Goal: Transaction & Acquisition: Obtain resource

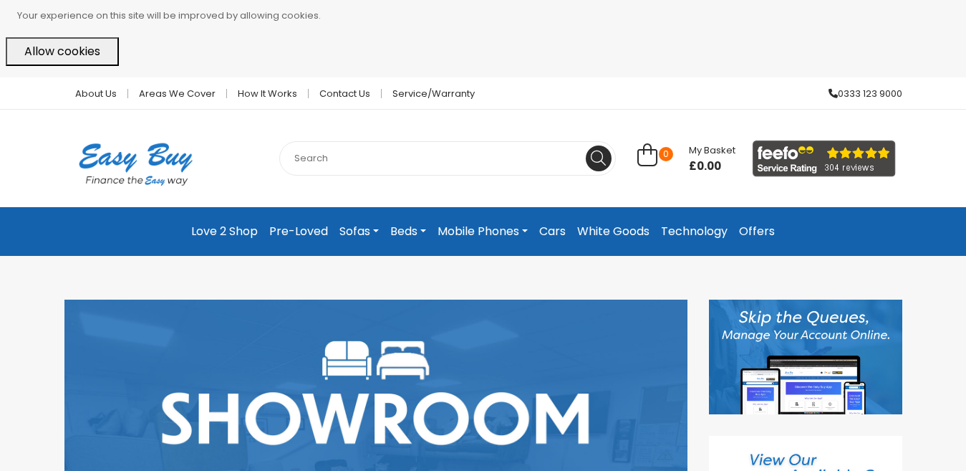
scroll to position [141, 0]
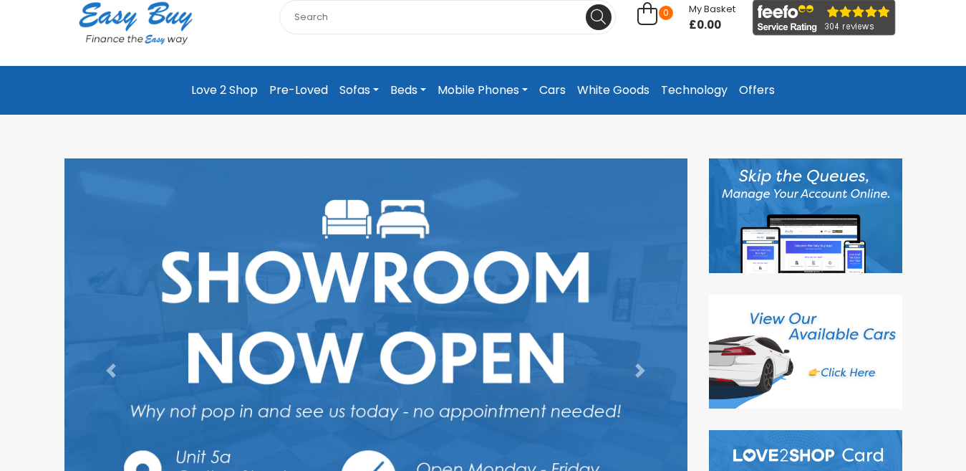
click at [698, 85] on link "Technology" at bounding box center [694, 90] width 78 height 26
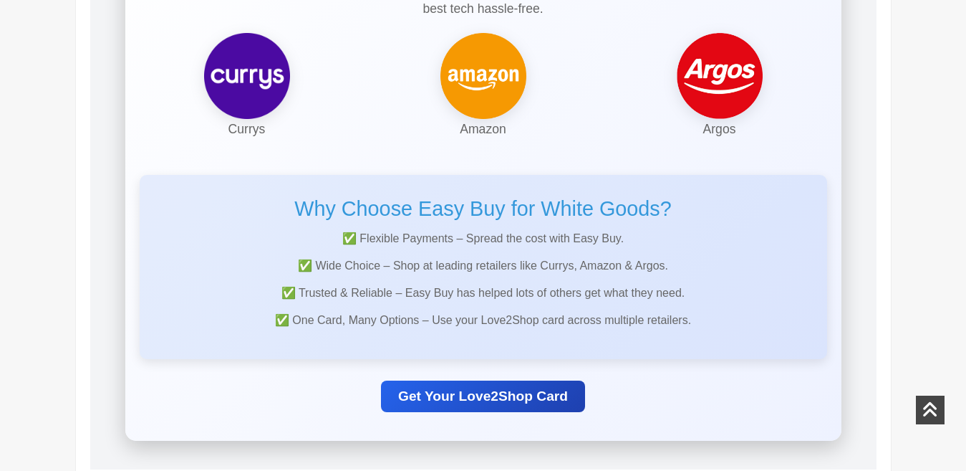
scroll to position [423, 0]
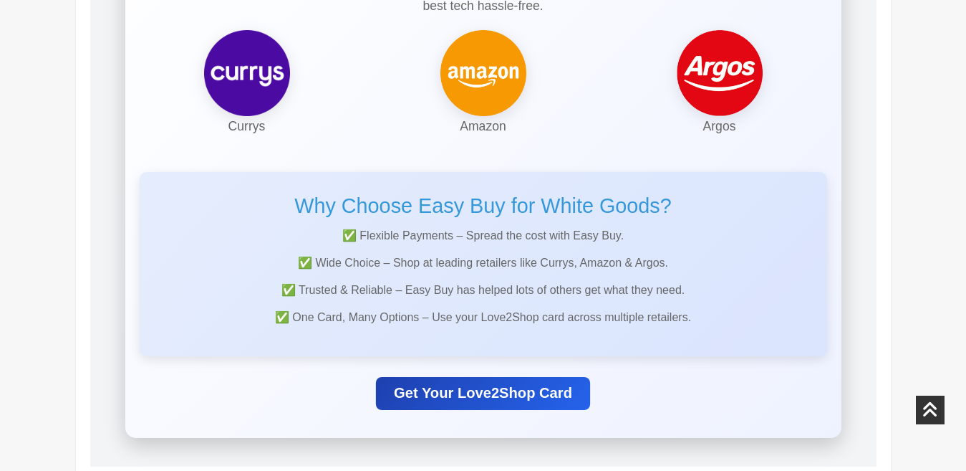
click at [530, 385] on link "Get Your Love2Shop Card" at bounding box center [483, 392] width 214 height 33
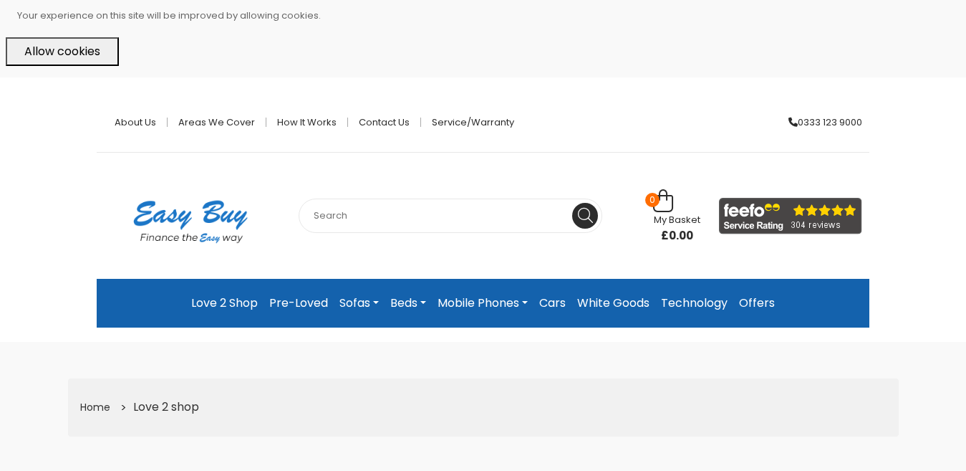
click at [56, 60] on button "Allow cookies" at bounding box center [62, 51] width 113 height 29
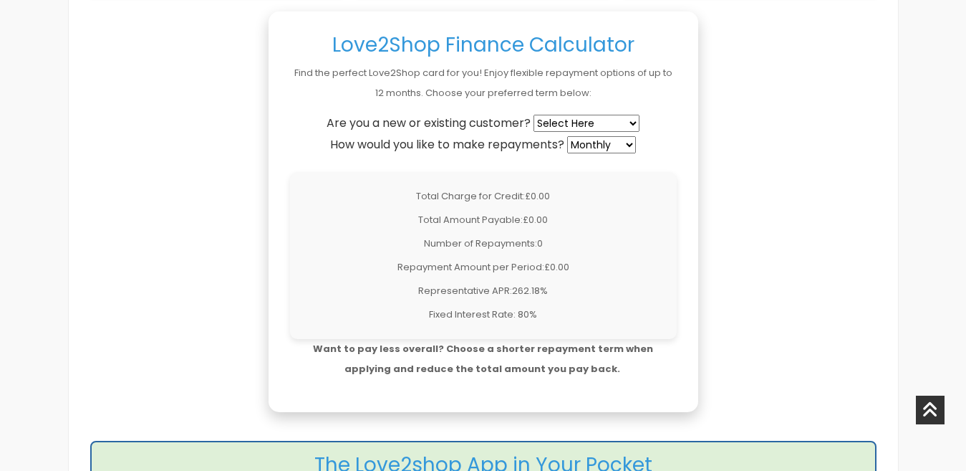
scroll to position [1129, 0]
click at [631, 119] on select "Select Here New Customer Existing Customer" at bounding box center [587, 123] width 106 height 17
select select "new"
click at [534, 115] on select "Select Here New Customer Existing Customer" at bounding box center [587, 123] width 106 height 17
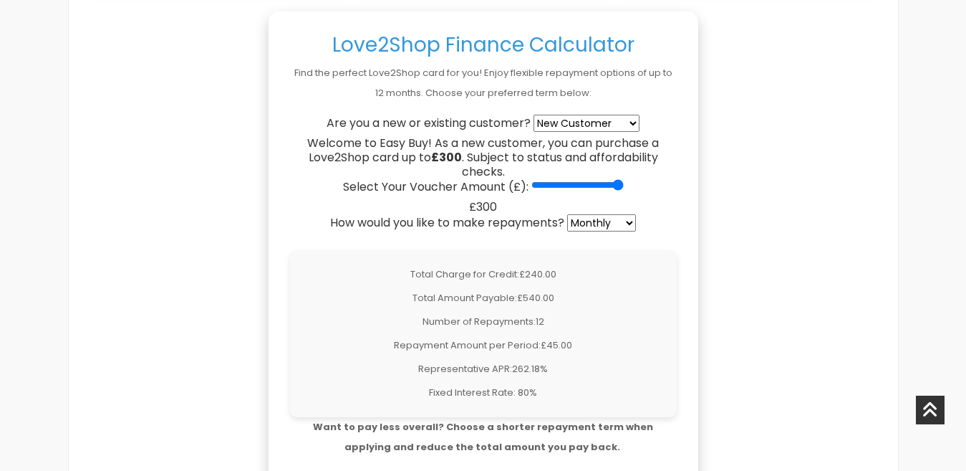
drag, startPoint x: 539, startPoint y: 185, endPoint x: 654, endPoint y: 170, distance: 116.3
type input "300"
click at [624, 179] on input "Select Your Voucher Amount (£):" at bounding box center [577, 184] width 92 height 11
click at [627, 224] on select "Weekly Fortnightly 4-Weekly Monthly" at bounding box center [601, 222] width 69 height 17
click at [568, 214] on select "Weekly Fortnightly 4-Weekly Monthly" at bounding box center [601, 222] width 69 height 17
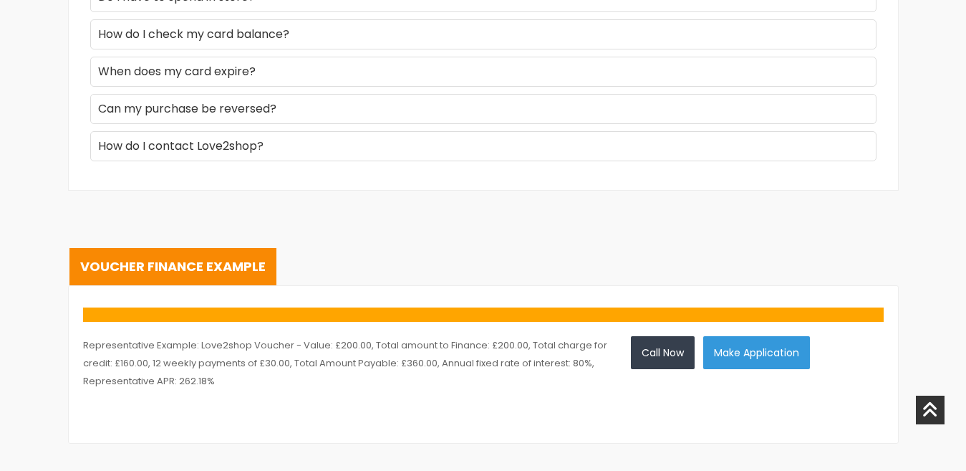
scroll to position [2117, 0]
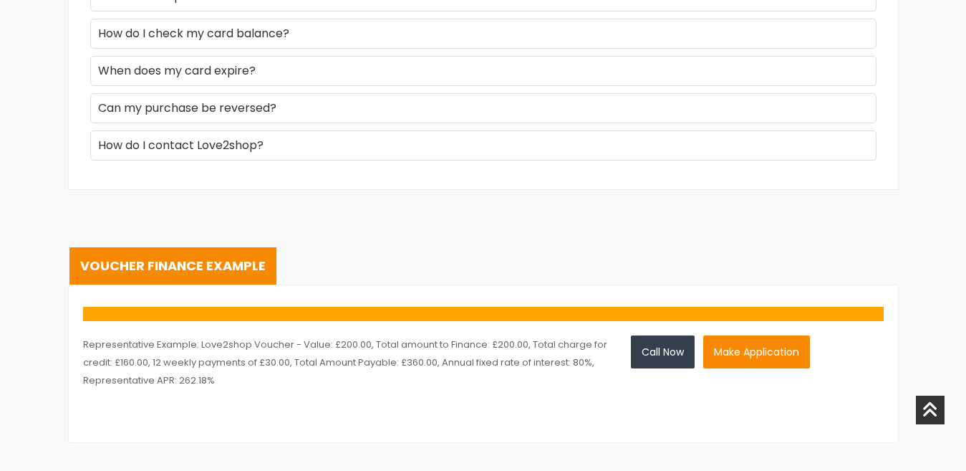
click at [751, 364] on button "Make Application" at bounding box center [756, 351] width 107 height 33
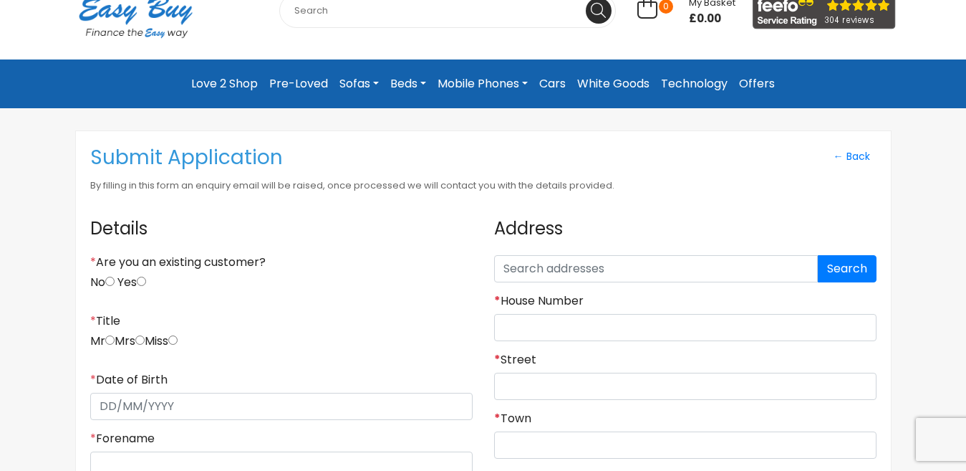
scroll to position [70, 0]
click at [107, 275] on label "No" at bounding box center [102, 282] width 24 height 14
click at [107, 276] on input "No" at bounding box center [109, 280] width 9 height 9
radio input "true"
click at [687, 255] on input "text" at bounding box center [656, 268] width 324 height 27
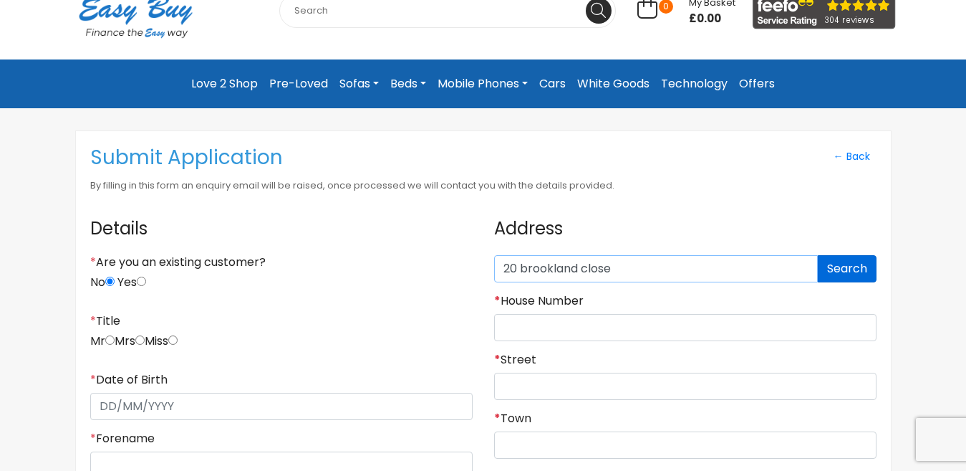
type input "20 brookland close"
click at [862, 269] on button "Search" at bounding box center [847, 268] width 59 height 27
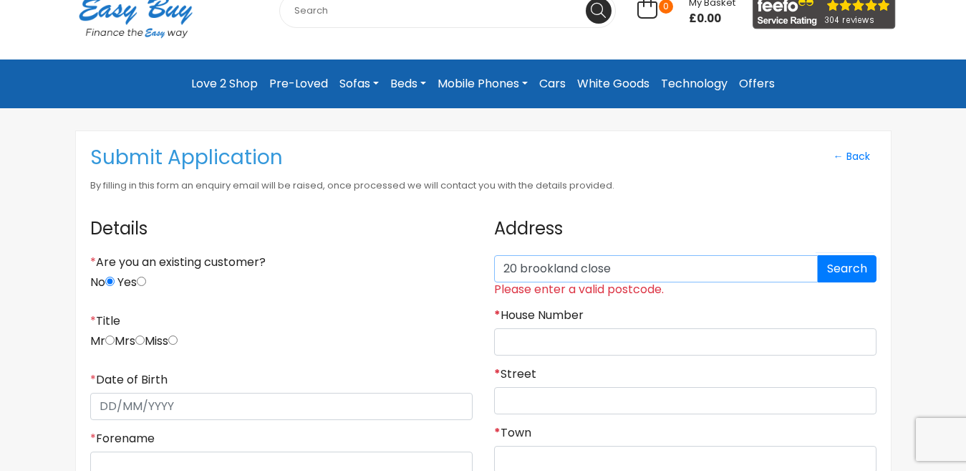
drag, startPoint x: 760, startPoint y: 266, endPoint x: 168, endPoint y: 257, distance: 591.6
click at [844, 259] on button "Search" at bounding box center [847, 268] width 59 height 27
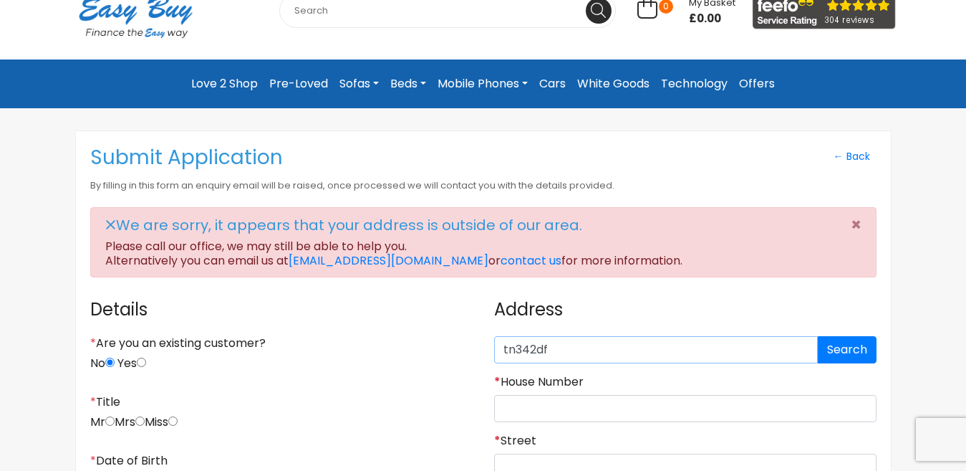
click at [526, 352] on input "tn342df" at bounding box center [656, 349] width 324 height 27
click at [524, 346] on input "tn32df" at bounding box center [656, 349] width 324 height 27
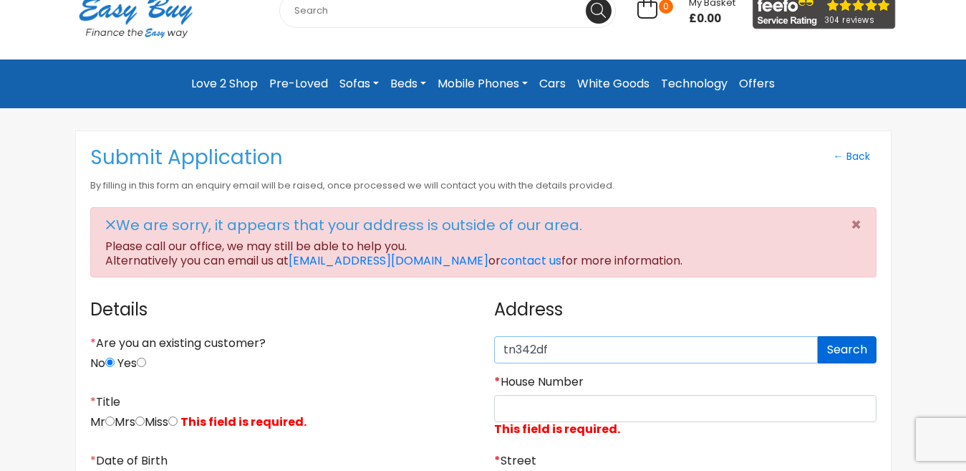
type input "tn342df"
click at [839, 347] on button "Search" at bounding box center [847, 349] width 59 height 27
drag, startPoint x: 642, startPoint y: 356, endPoint x: 256, endPoint y: 363, distance: 386.1
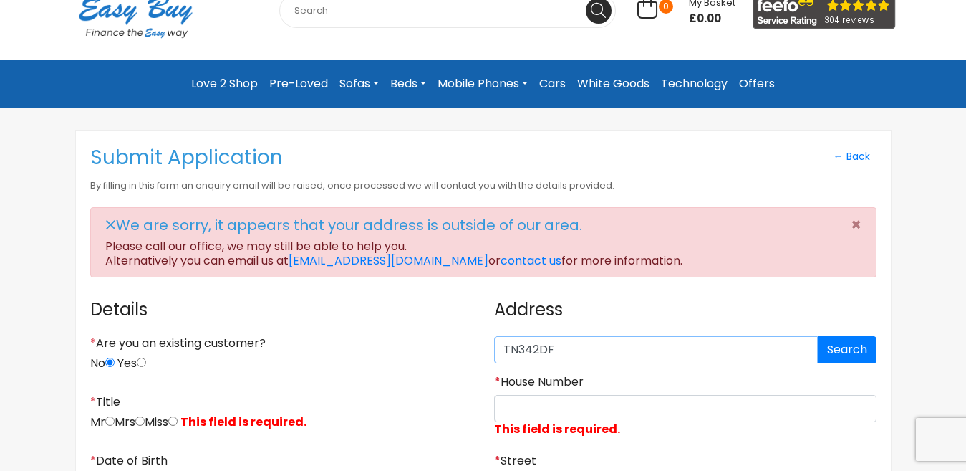
type input "TN342DF"
click at [833, 346] on button "Search" at bounding box center [847, 349] width 59 height 27
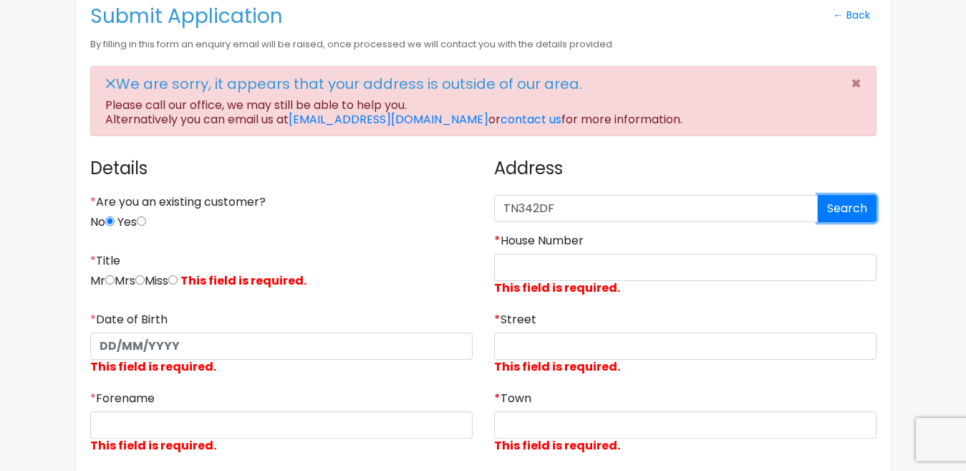
scroll to position [211, 0]
click at [589, 252] on div "* House Number This field is required." at bounding box center [685, 266] width 382 height 67
click at [592, 265] on input "* House Number" at bounding box center [685, 267] width 382 height 27
type input "20"
type input "Brookland Close"
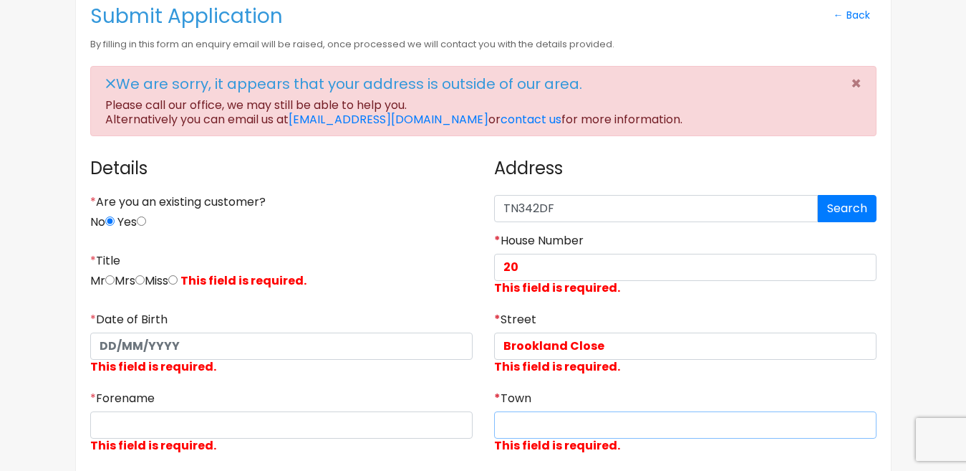
type input "Hastings"
type input "TN34 2DF"
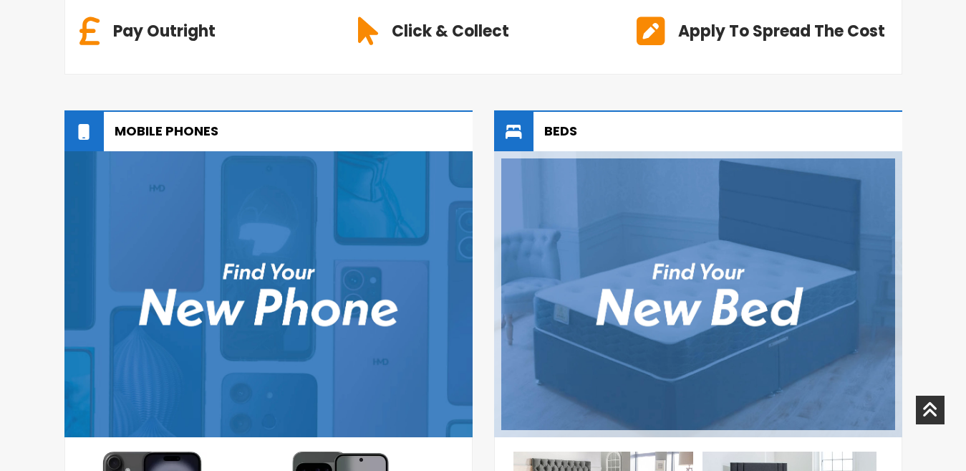
scroll to position [788, 0]
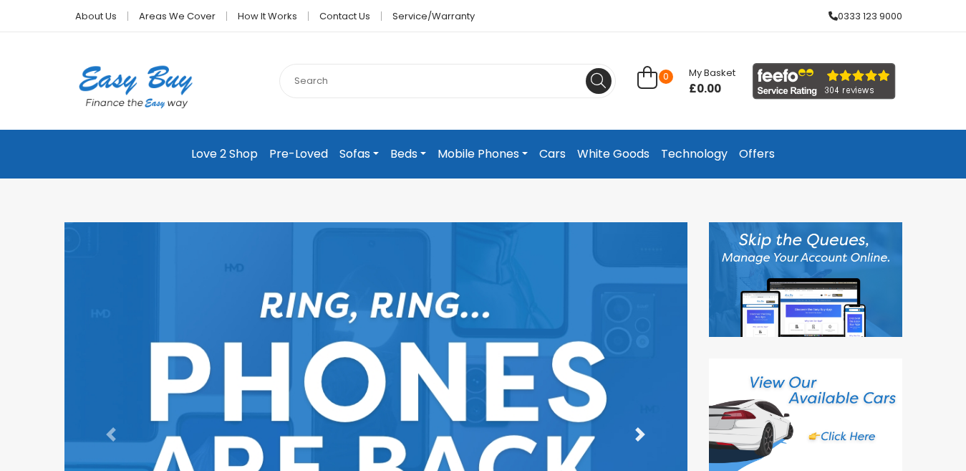
scroll to position [0, 0]
click at [705, 156] on link "Technology" at bounding box center [694, 154] width 78 height 26
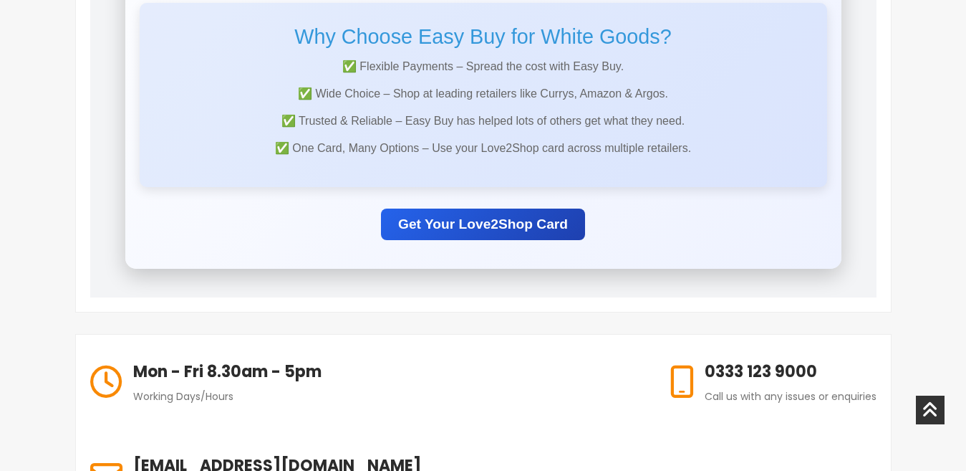
scroll to position [513, 0]
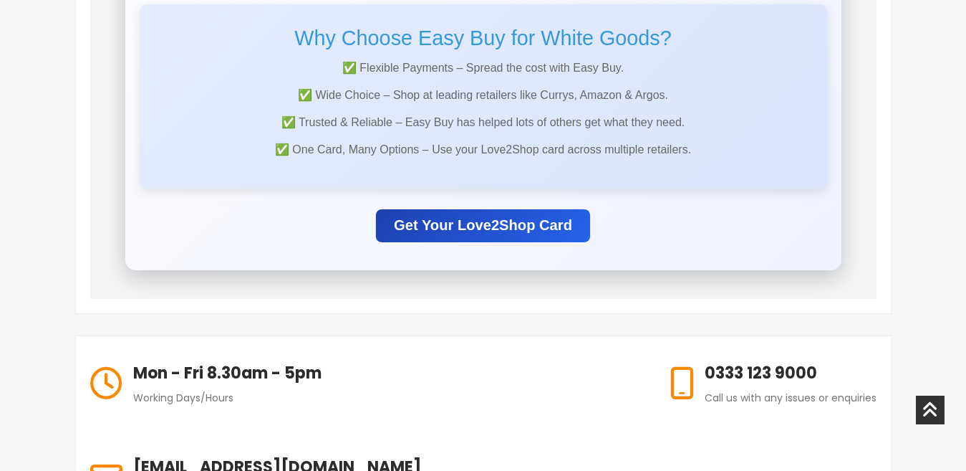
click at [544, 227] on link "Get Your Love2Shop Card" at bounding box center [483, 224] width 214 height 33
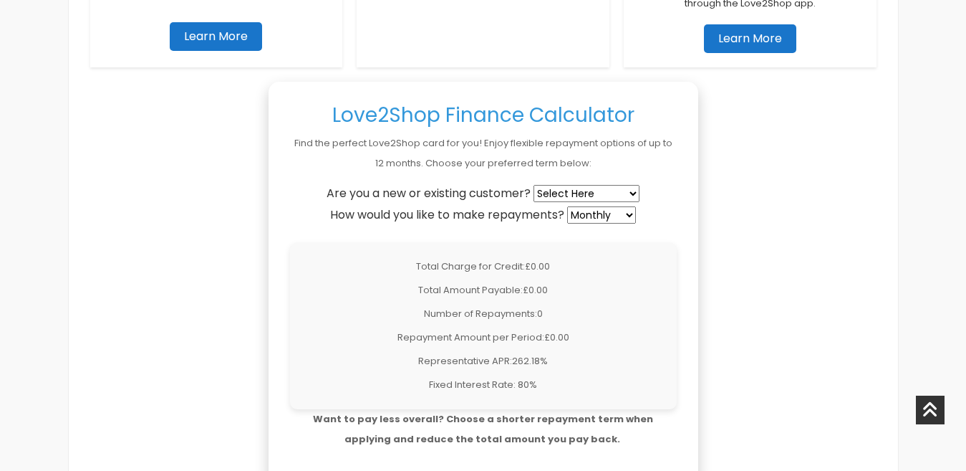
scroll to position [1129, 0]
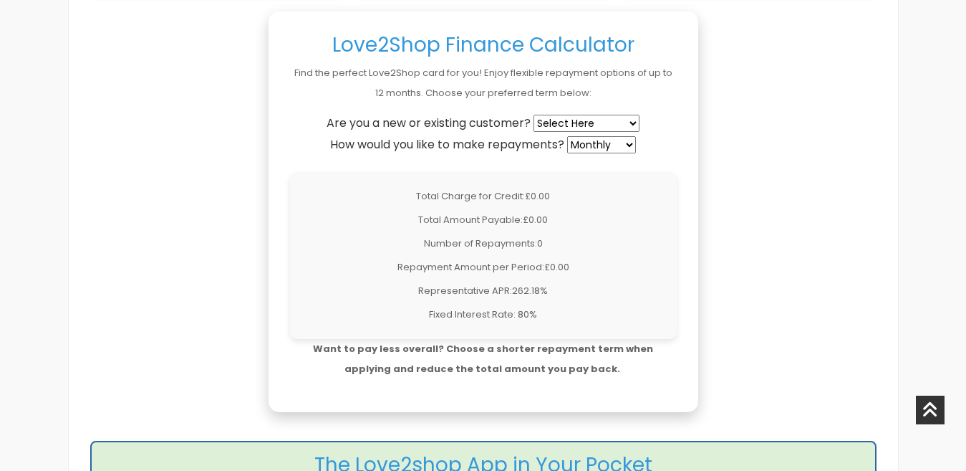
click at [626, 118] on select "Select Here New Customer Existing Customer" at bounding box center [587, 123] width 106 height 17
select select "new"
click at [534, 115] on select "Select Here New Customer Existing Customer" at bounding box center [587, 123] width 106 height 17
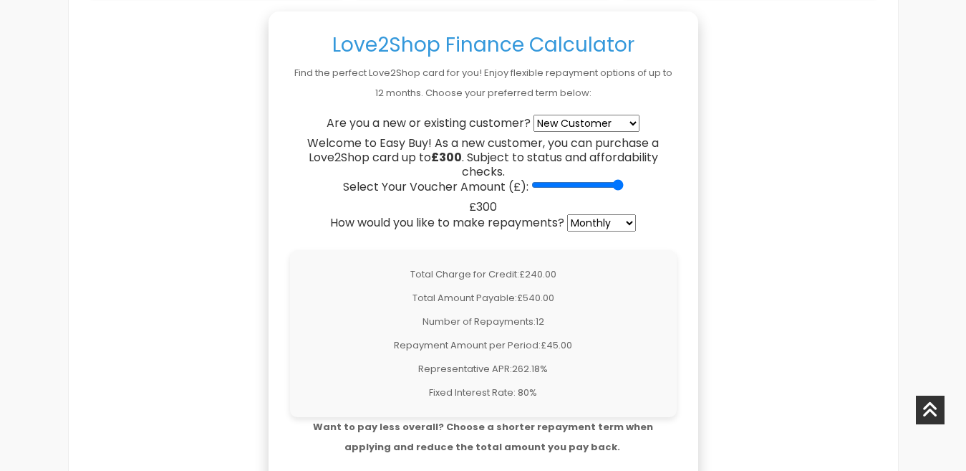
drag, startPoint x: 543, startPoint y: 188, endPoint x: 743, endPoint y: 180, distance: 200.7
type input "300"
click at [624, 180] on input "Select Your Voucher Amount (£):" at bounding box center [577, 184] width 92 height 11
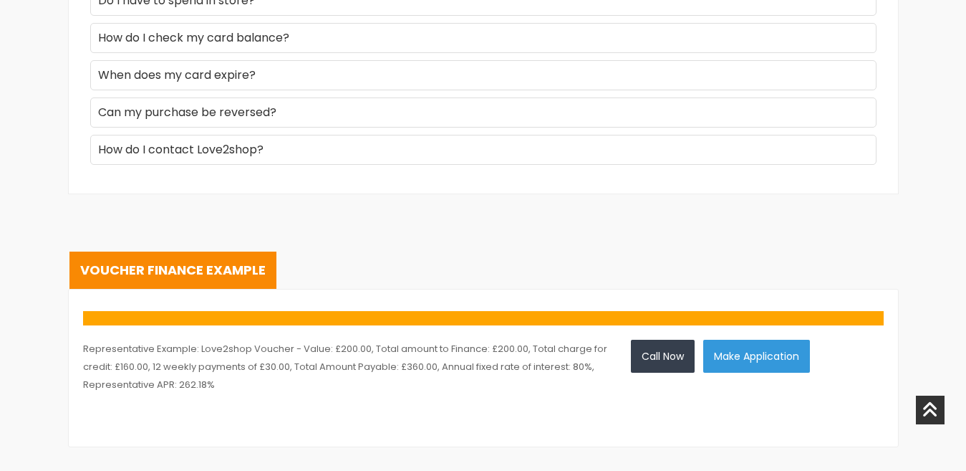
scroll to position [2117, 0]
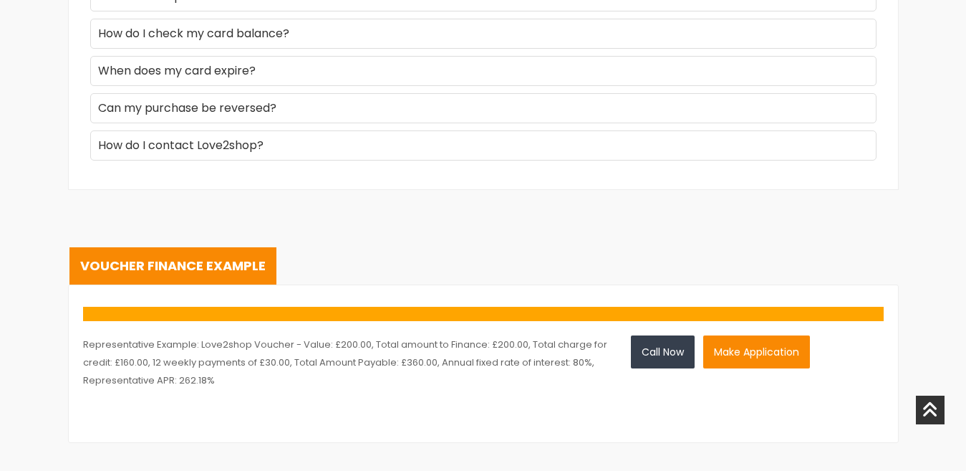
click at [751, 346] on button "Make Application" at bounding box center [756, 351] width 107 height 33
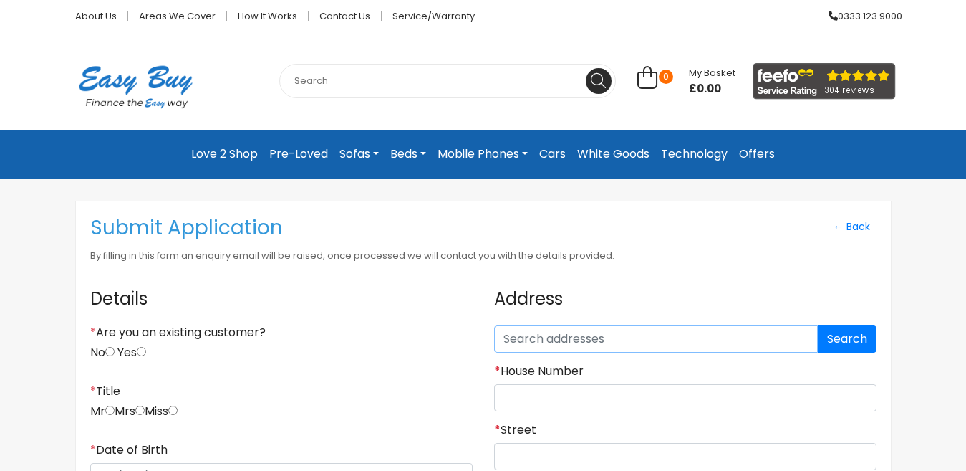
click at [647, 338] on input "text" at bounding box center [656, 338] width 324 height 27
type input "TN342DF"
click at [850, 342] on button "Search" at bounding box center [847, 338] width 59 height 27
